Goal: Information Seeking & Learning: Learn about a topic

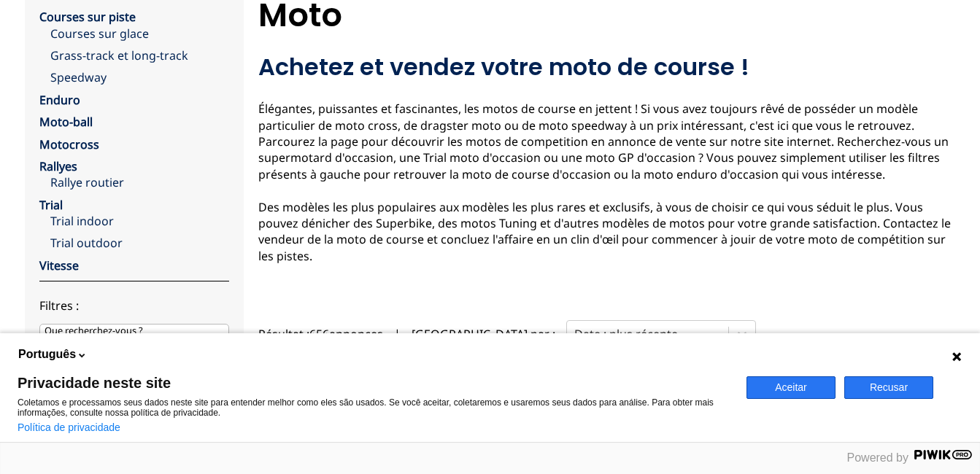
scroll to position [122, 0]
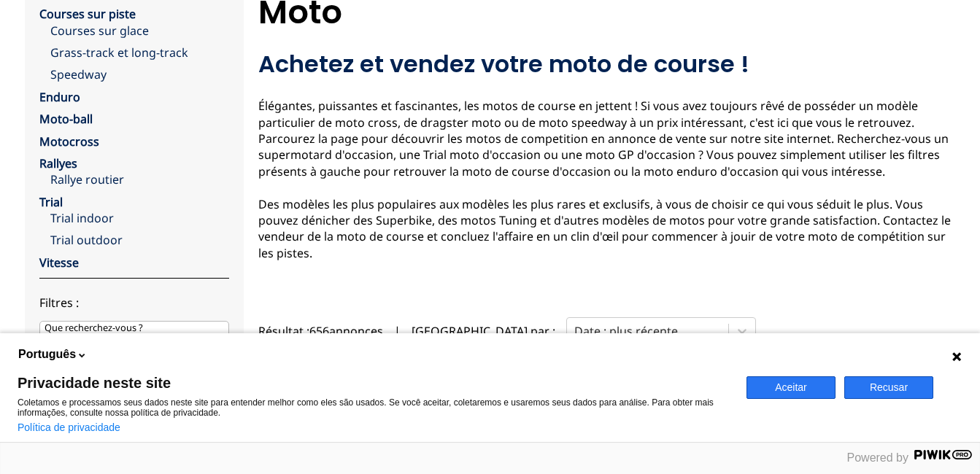
click at [954, 351] on icon at bounding box center [956, 357] width 12 height 12
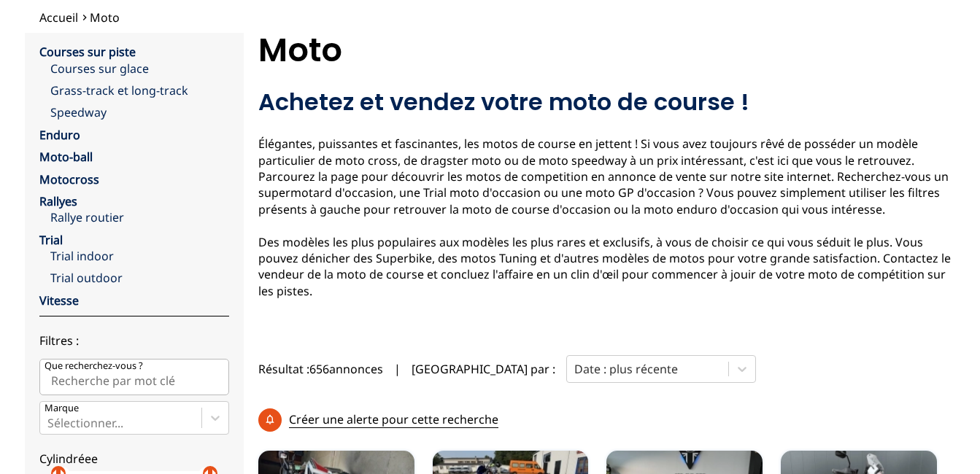
scroll to position [25, 0]
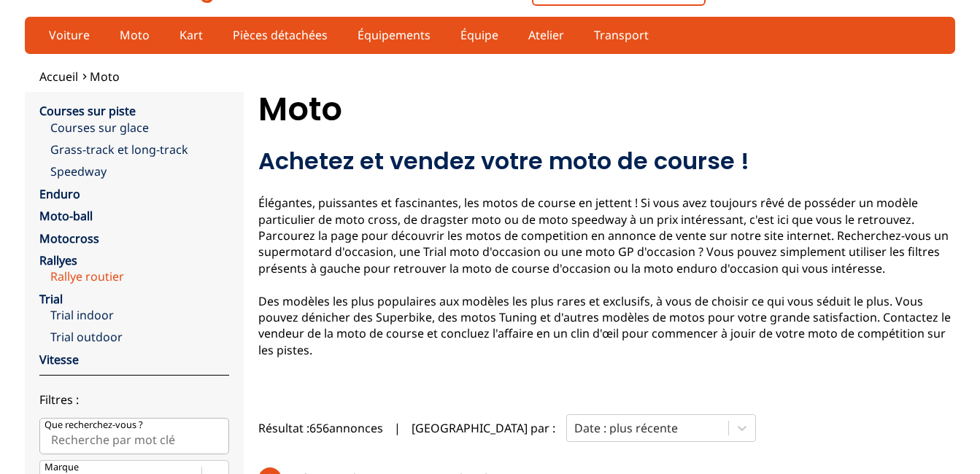
click at [87, 278] on link "Rallye routier" at bounding box center [139, 276] width 179 height 16
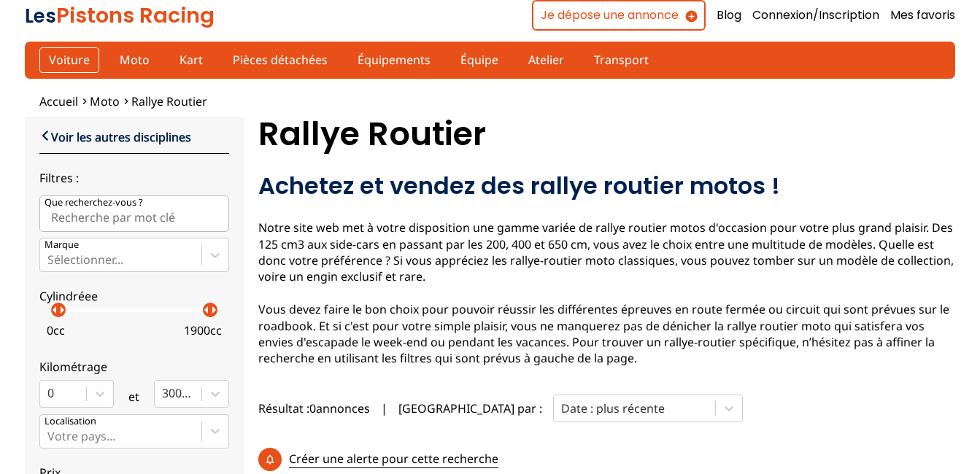
click at [54, 60] on link "Voiture" at bounding box center [69, 59] width 60 height 25
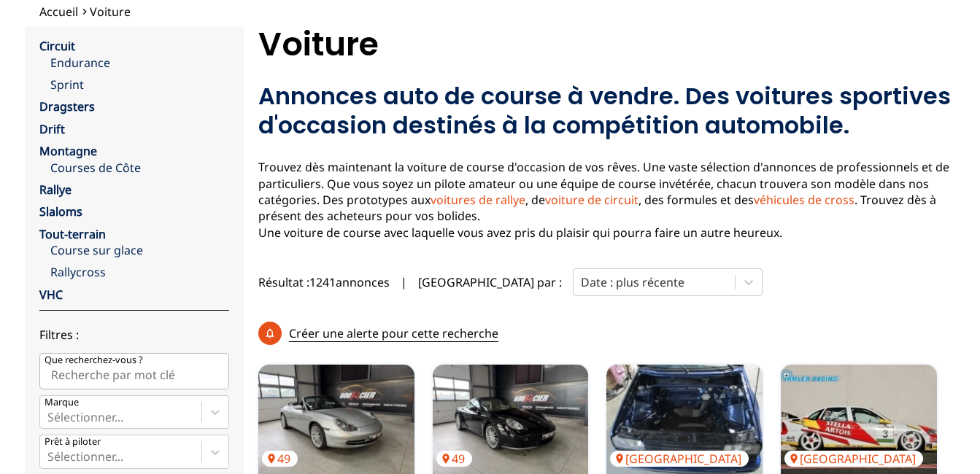
scroll to position [72, 0]
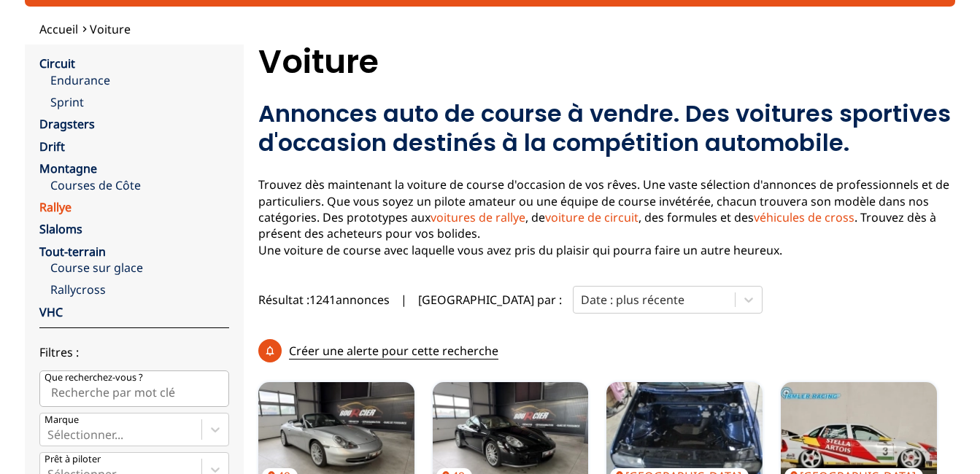
click at [52, 205] on link "Rallye" at bounding box center [55, 207] width 32 height 16
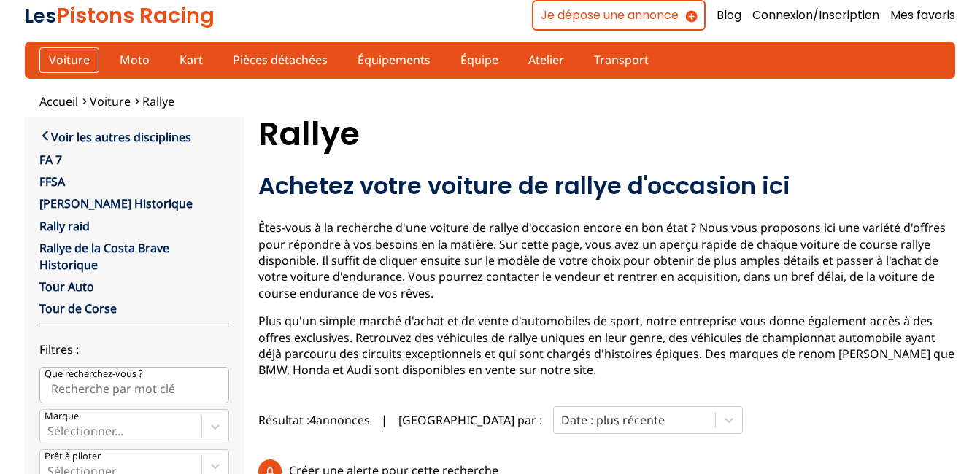
click at [72, 58] on link "Voiture" at bounding box center [69, 59] width 60 height 25
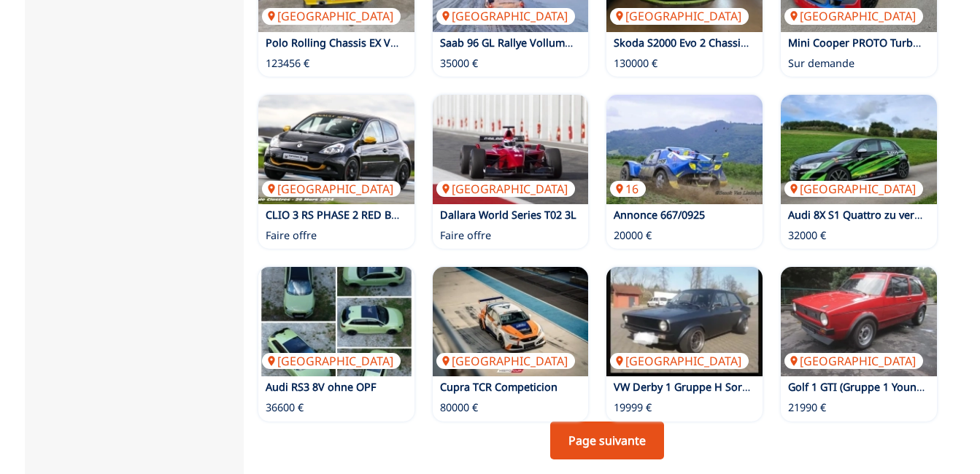
scroll to position [1010, 0]
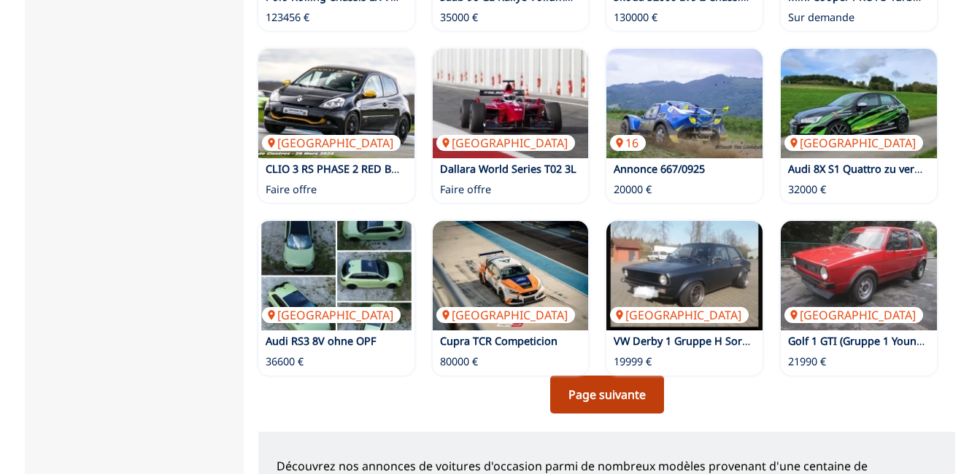
click at [611, 376] on link "Page suivante" at bounding box center [607, 395] width 114 height 38
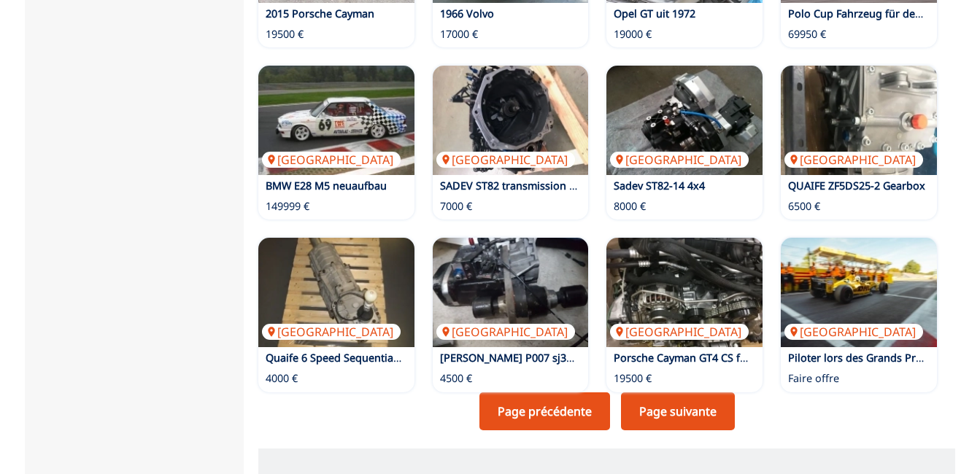
scroll to position [994, 0]
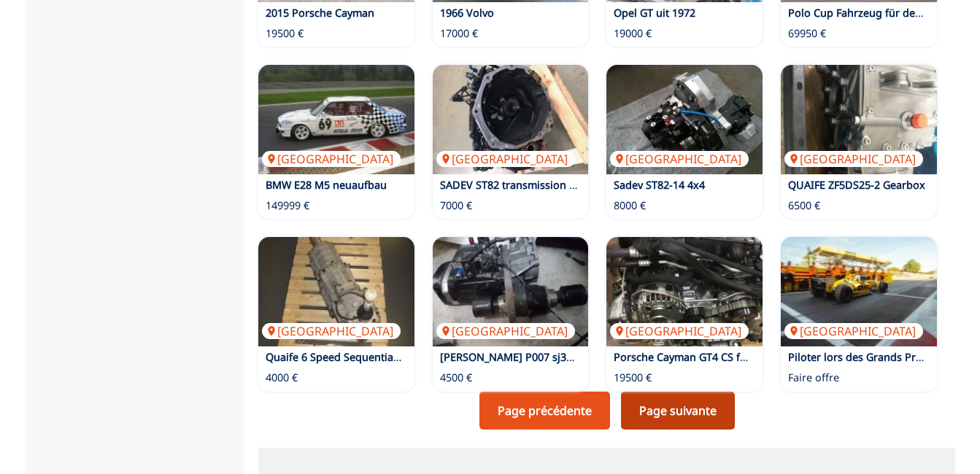
click at [694, 392] on link "Page suivante" at bounding box center [678, 411] width 114 height 38
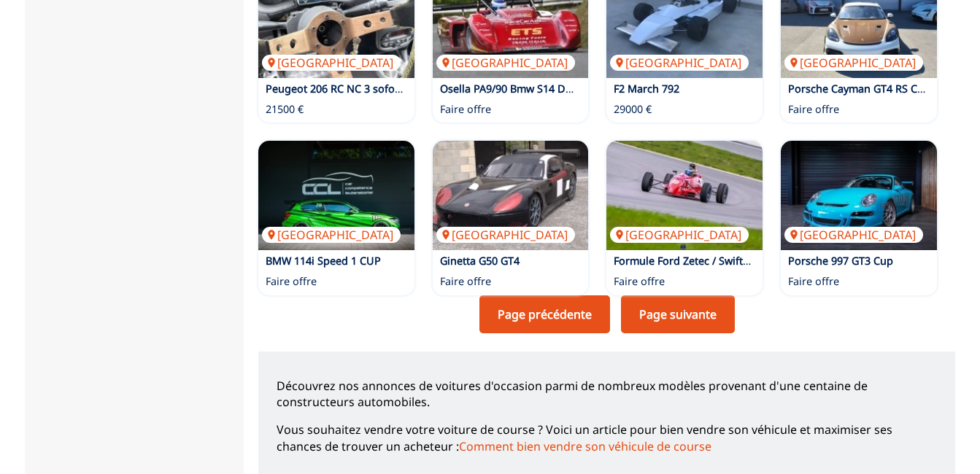
scroll to position [1098, 0]
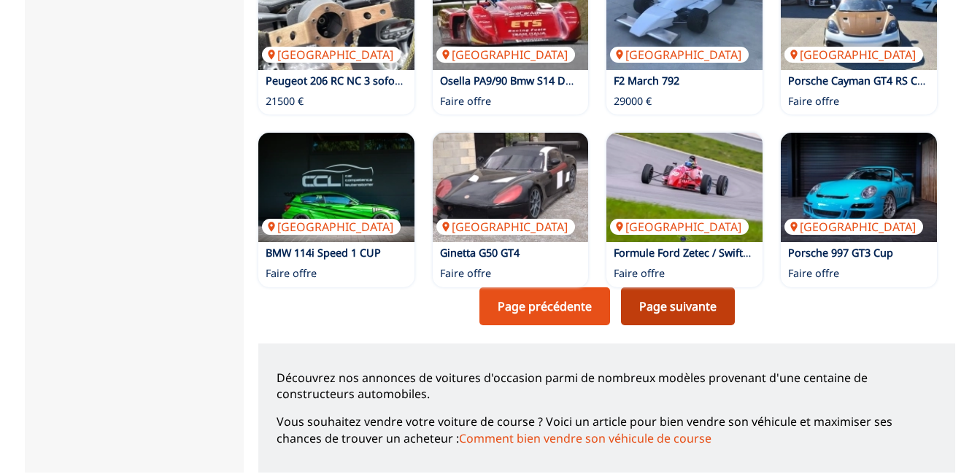
click at [706, 287] on link "Page suivante" at bounding box center [678, 306] width 114 height 38
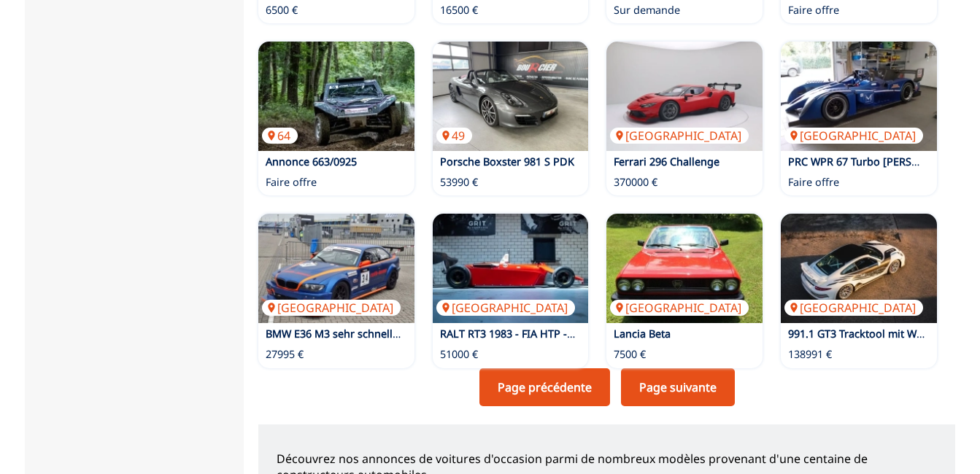
scroll to position [1082, 0]
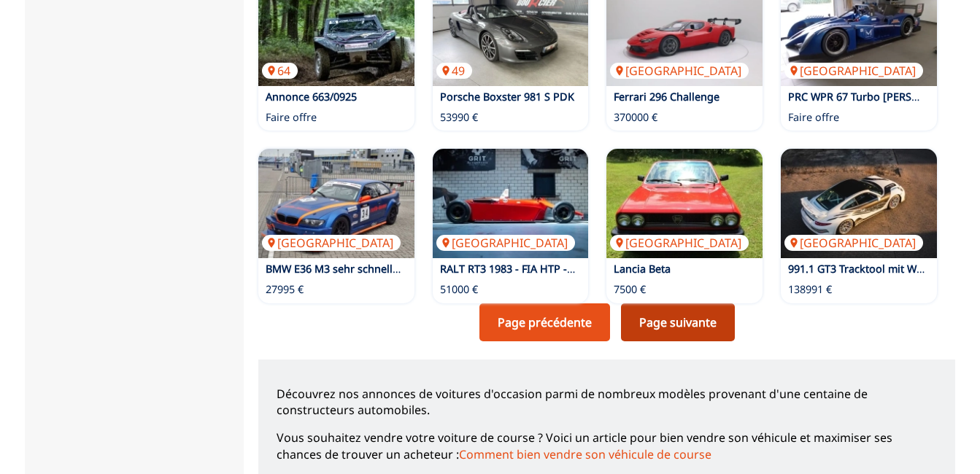
click at [674, 303] on link "Page suivante" at bounding box center [678, 322] width 114 height 38
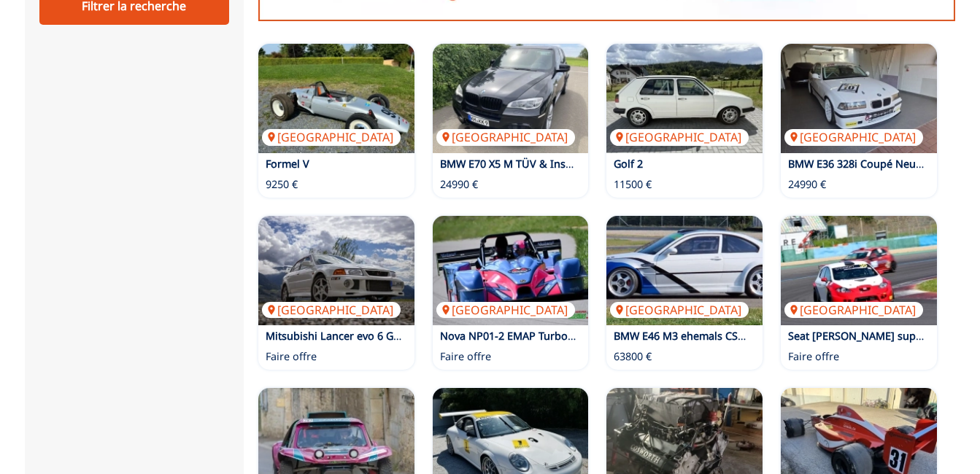
scroll to position [980, 0]
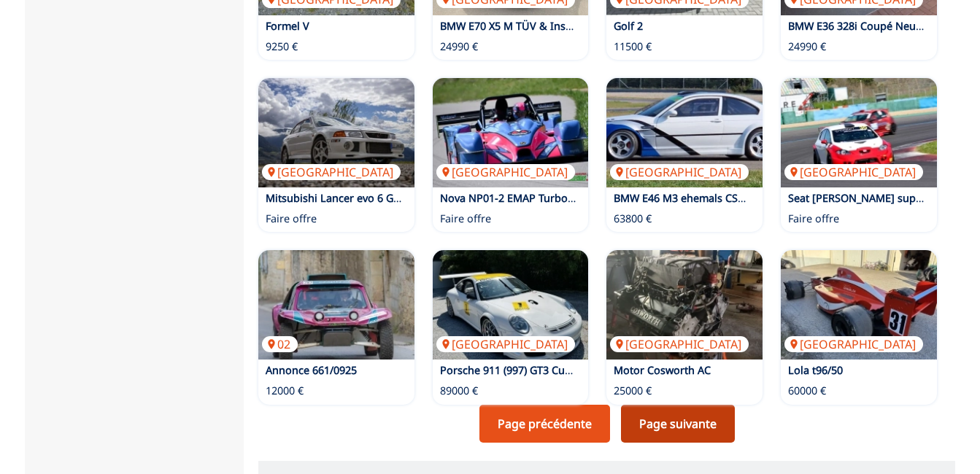
click at [683, 405] on link "Page suivante" at bounding box center [678, 424] width 114 height 38
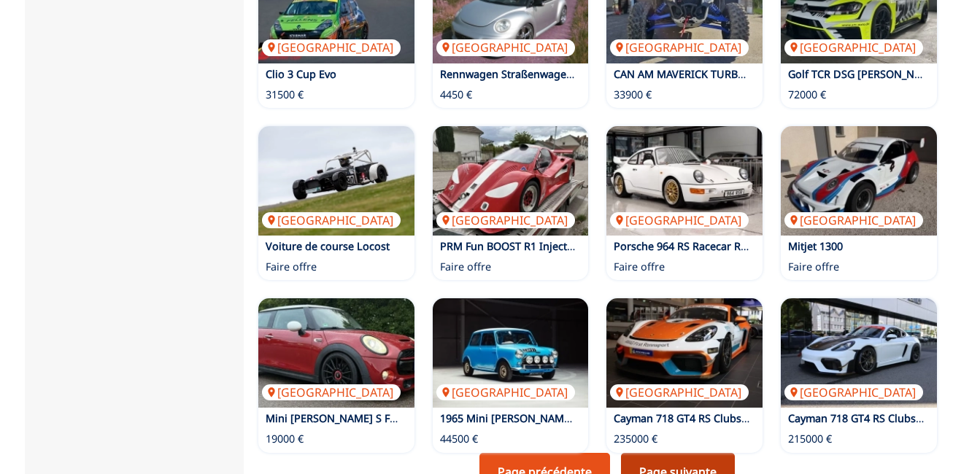
scroll to position [975, 0]
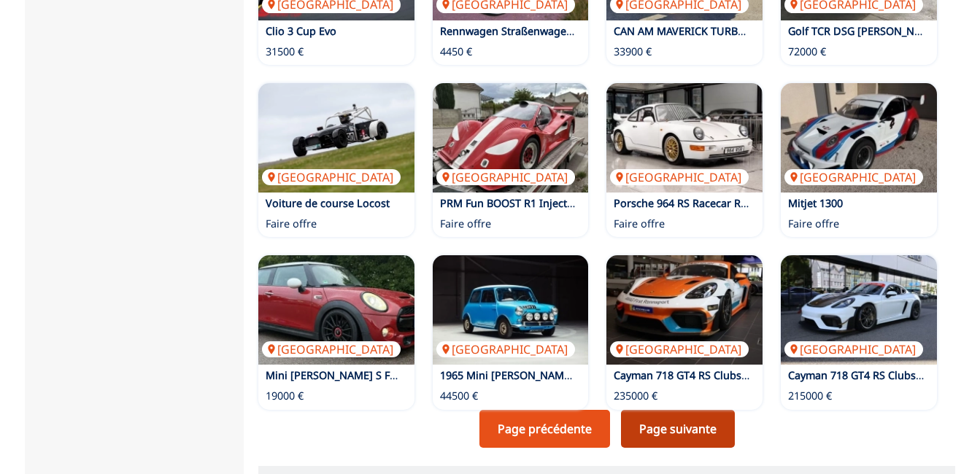
click at [682, 410] on link "Page suivante" at bounding box center [678, 429] width 114 height 38
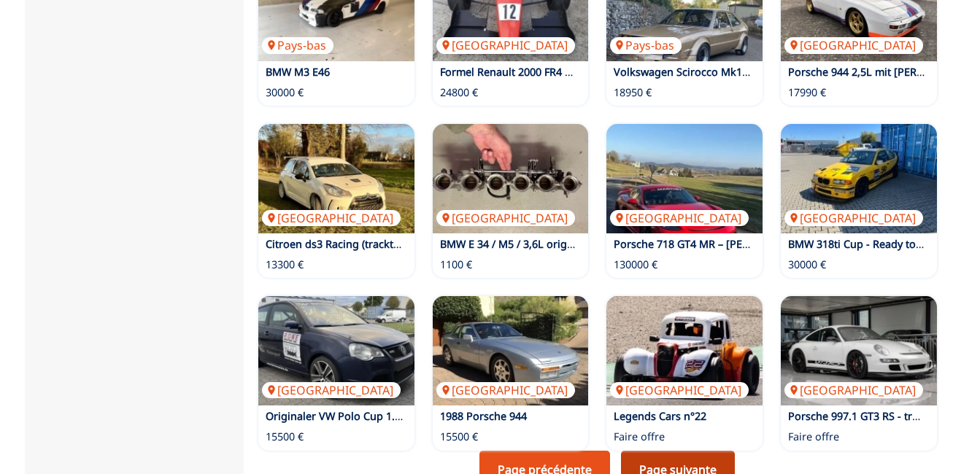
scroll to position [937, 0]
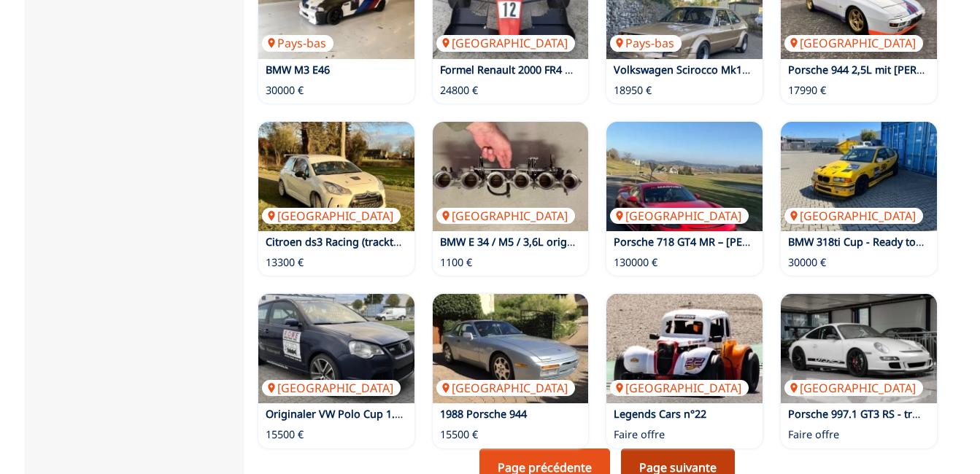
click at [687, 449] on link "Page suivante" at bounding box center [678, 468] width 114 height 38
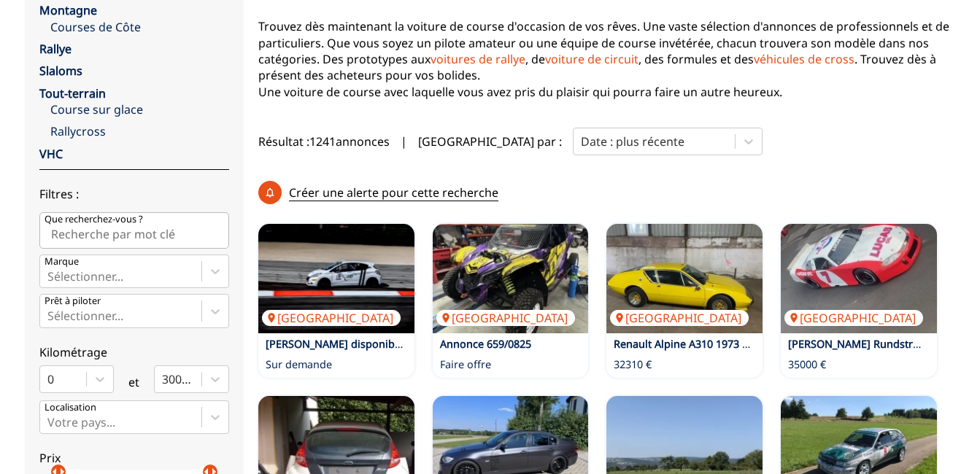
scroll to position [254, 0]
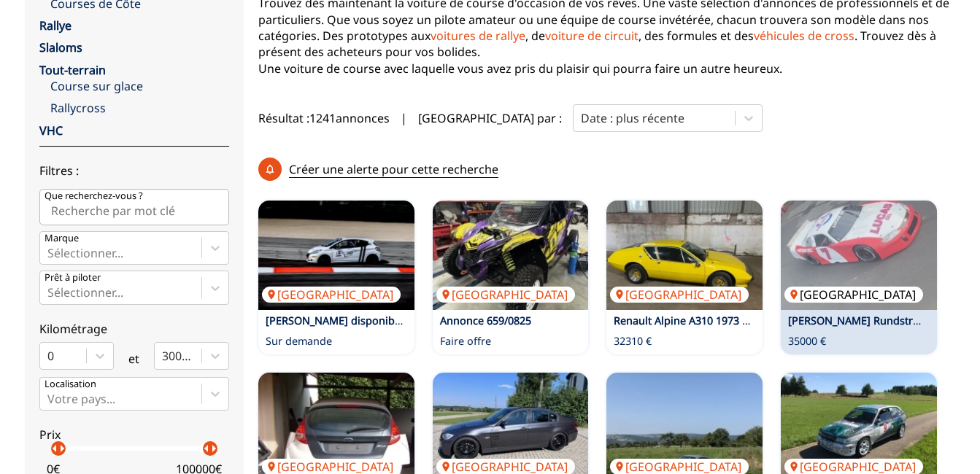
click at [853, 212] on img at bounding box center [859, 255] width 156 height 109
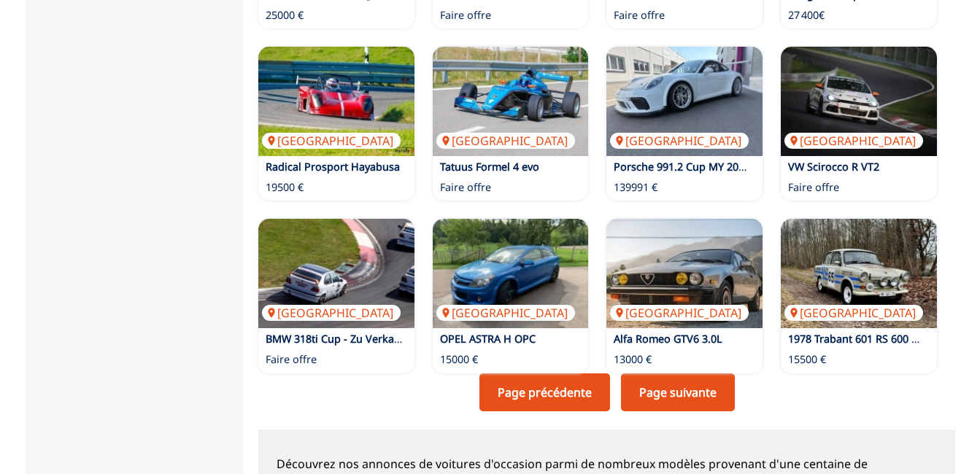
scroll to position [1015, 0]
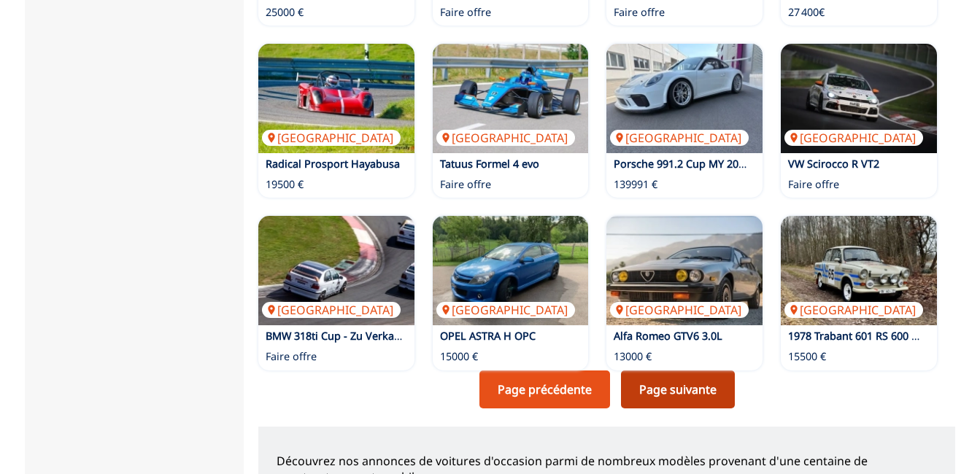
click at [668, 371] on link "Page suivante" at bounding box center [678, 390] width 114 height 38
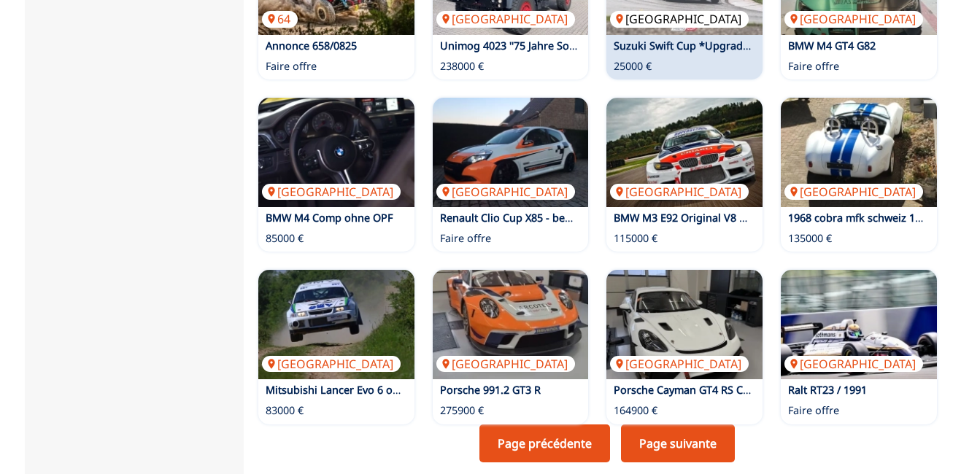
scroll to position [1054, 0]
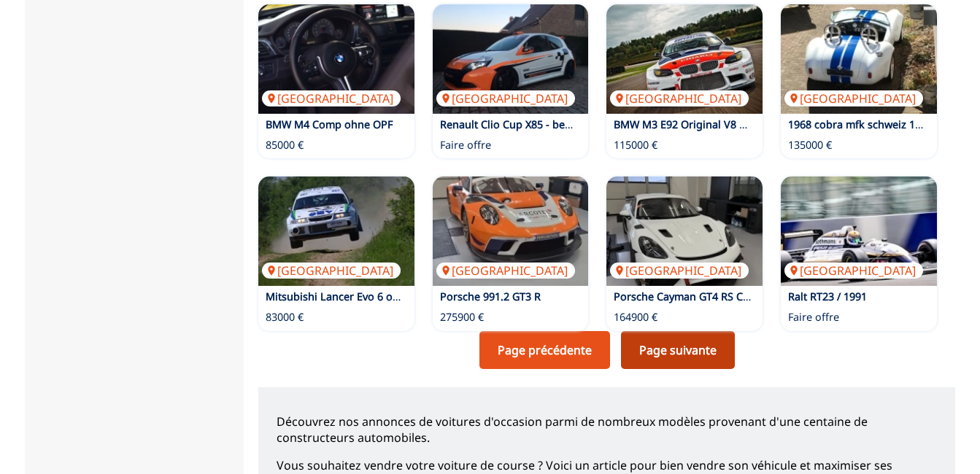
click at [687, 331] on link "Page suivante" at bounding box center [678, 350] width 114 height 38
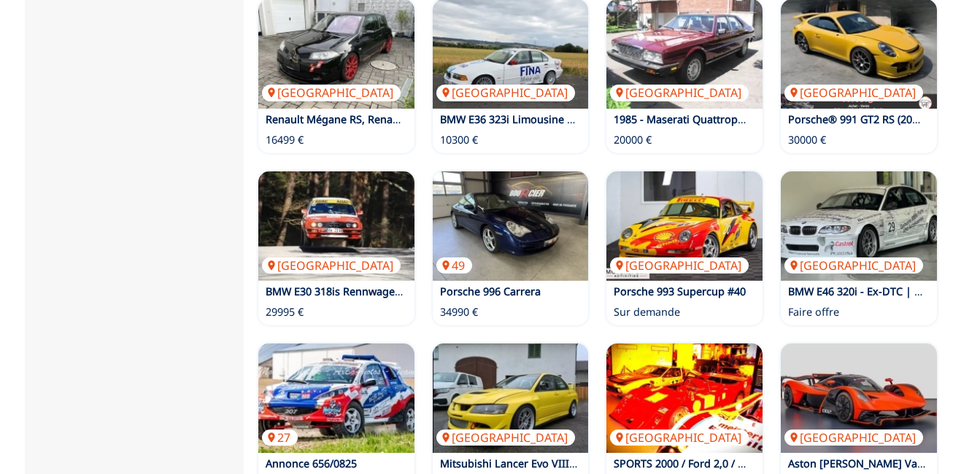
scroll to position [947, 0]
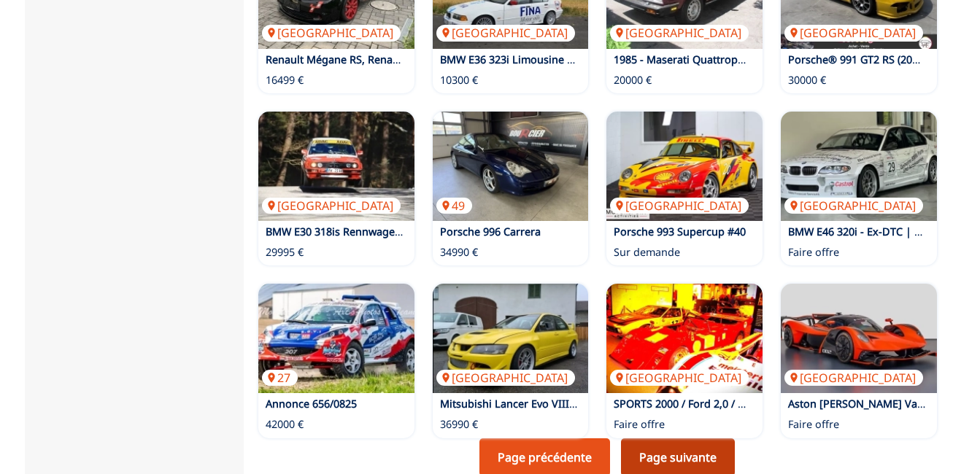
click at [678, 438] on link "Page suivante" at bounding box center [678, 457] width 114 height 38
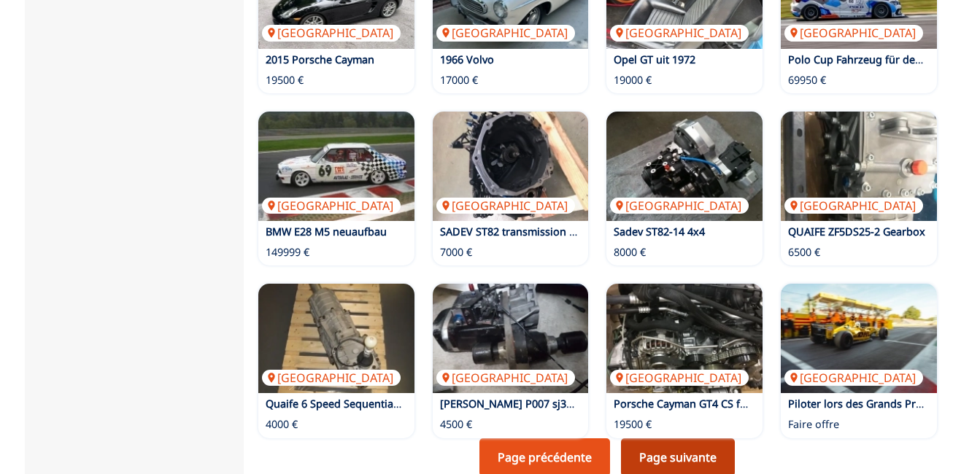
scroll to position [1054, 0]
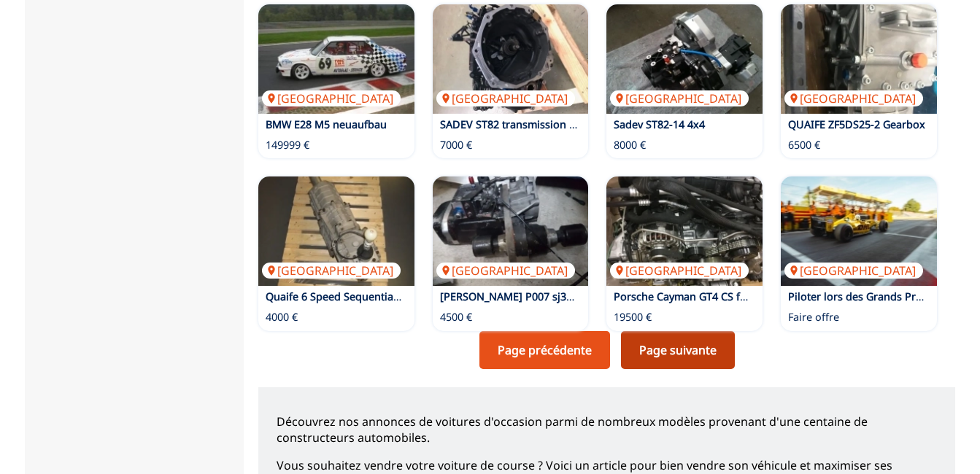
click at [668, 331] on link "Page suivante" at bounding box center [678, 350] width 114 height 38
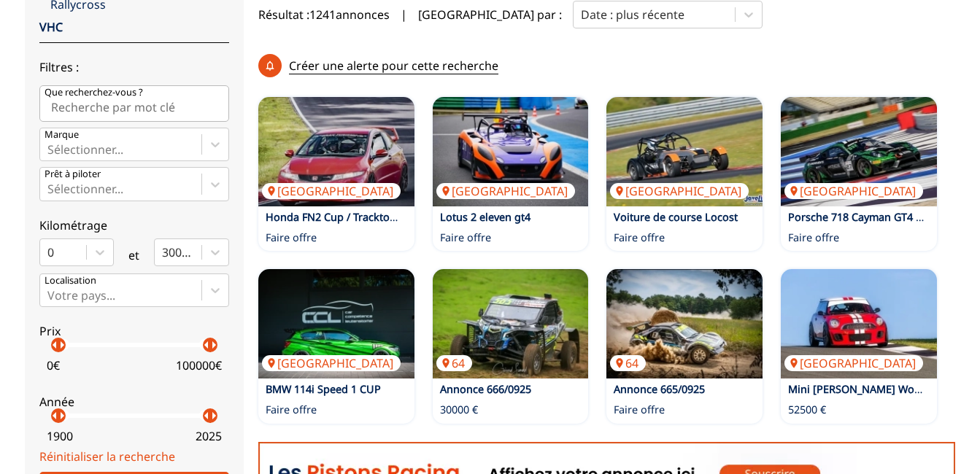
scroll to position [358, 0]
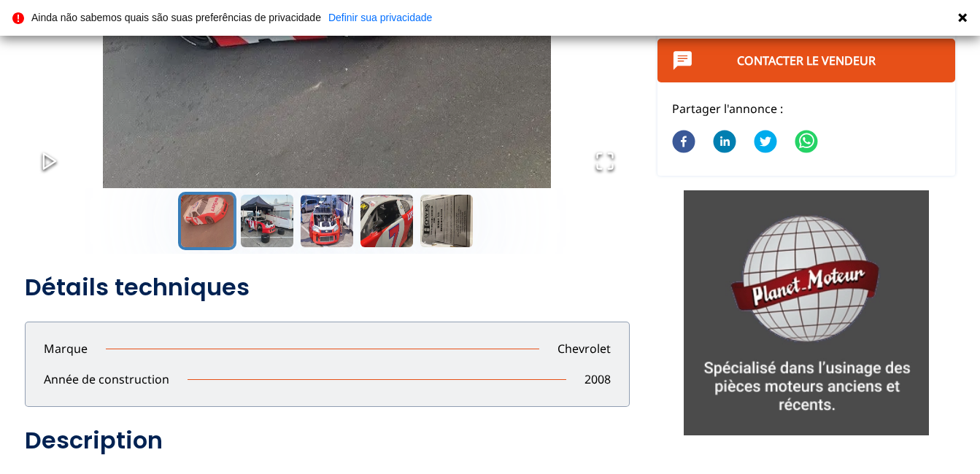
scroll to position [266, 0]
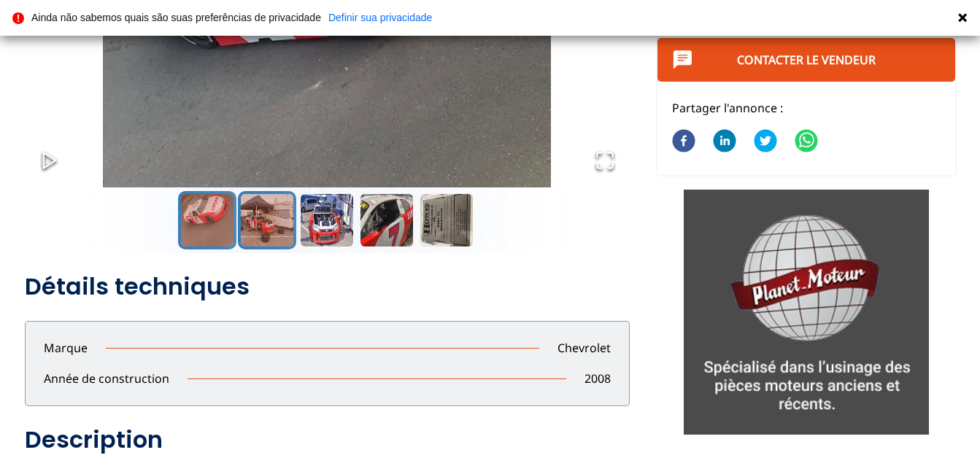
click at [278, 222] on button "Go to Slide 2" at bounding box center [267, 220] width 58 height 58
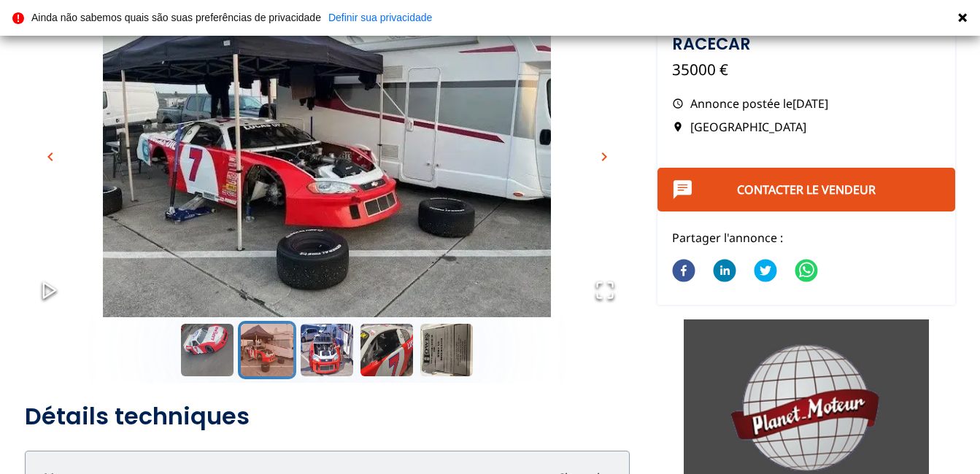
scroll to position [128, 0]
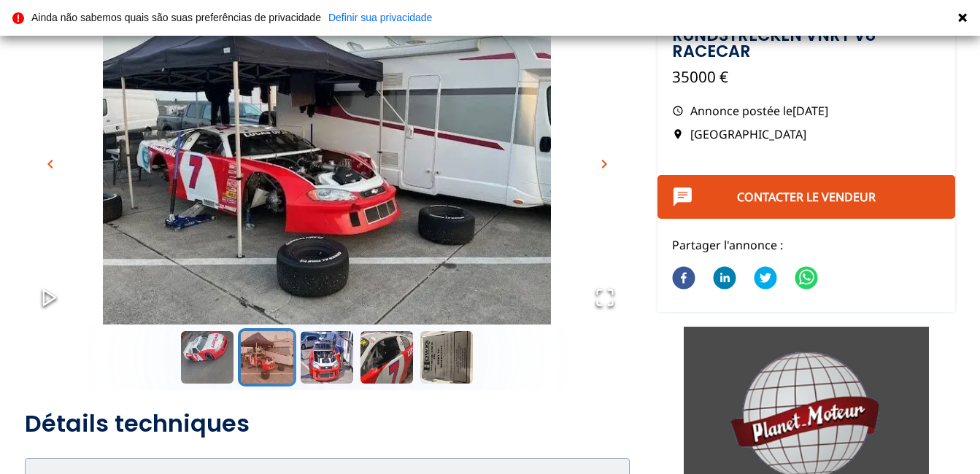
click at [606, 168] on span "chevron_right" at bounding box center [604, 164] width 18 height 18
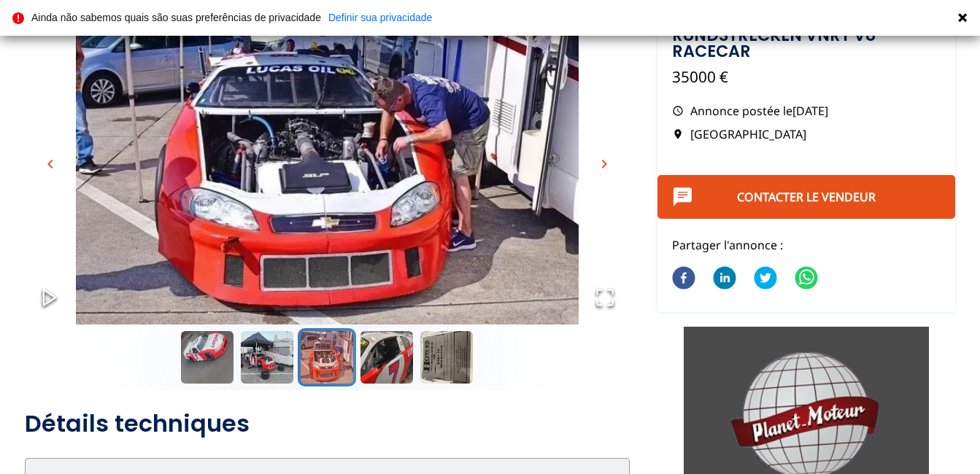
click at [606, 168] on span "chevron_right" at bounding box center [604, 164] width 18 height 18
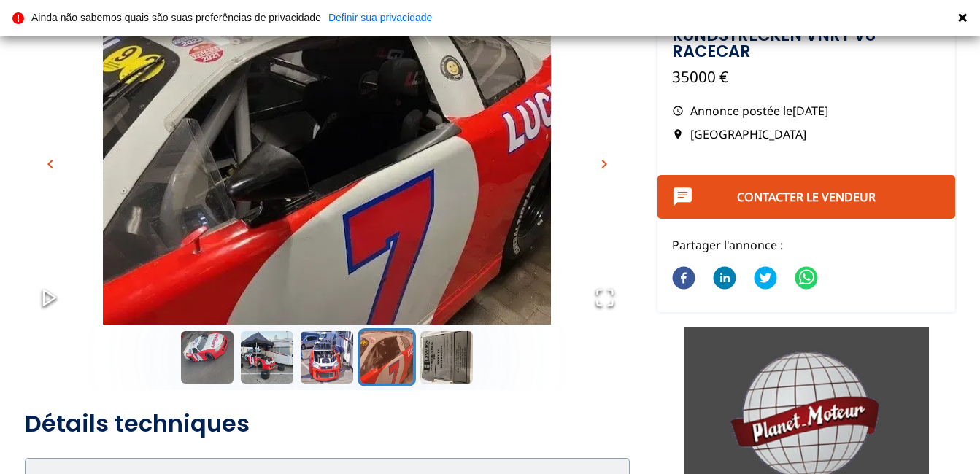
click at [606, 168] on span "chevron_right" at bounding box center [604, 164] width 18 height 18
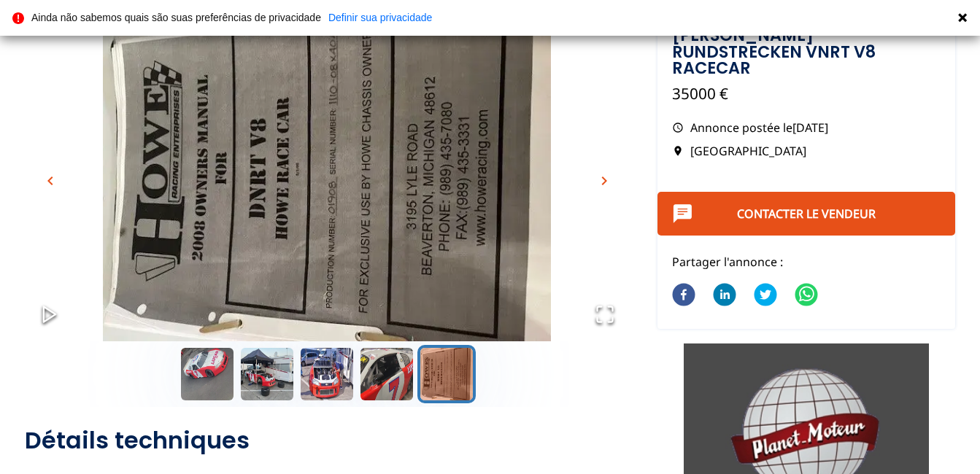
scroll to position [0, 0]
